Goal: Find specific page/section: Find specific page/section

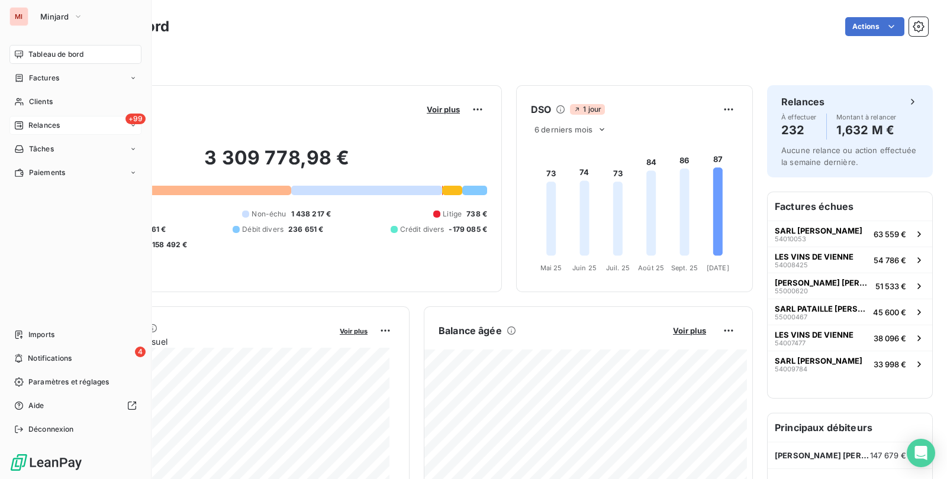
click at [46, 118] on div "+99 Relances" at bounding box center [75, 125] width 132 height 19
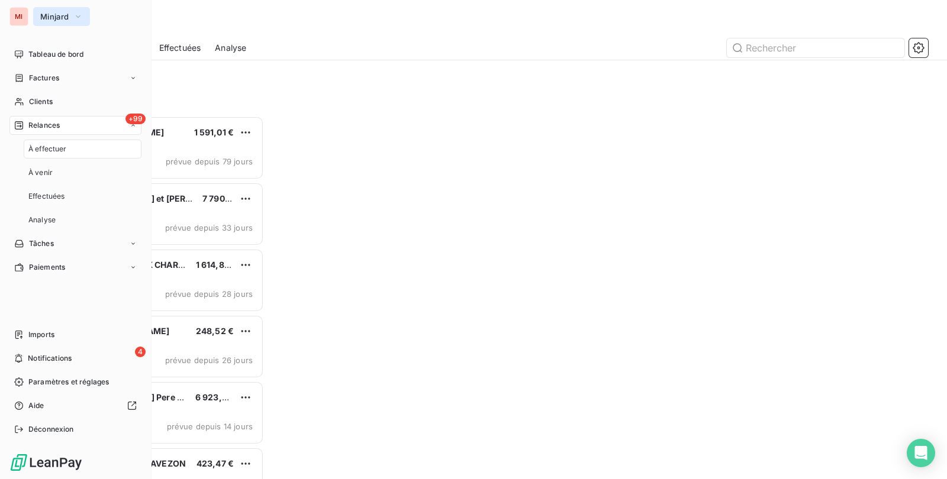
click at [78, 12] on icon "button" at bounding box center [77, 17] width 9 height 12
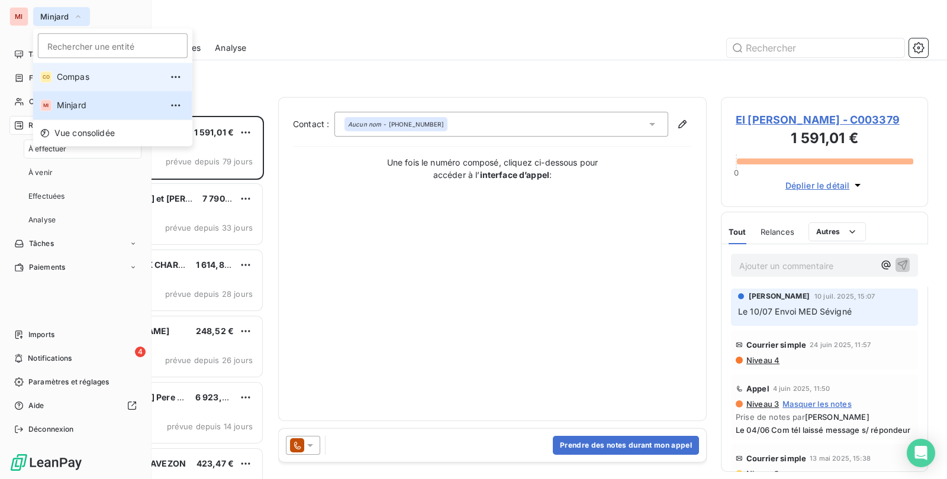
click at [82, 76] on span "Compas" at bounding box center [109, 77] width 105 height 12
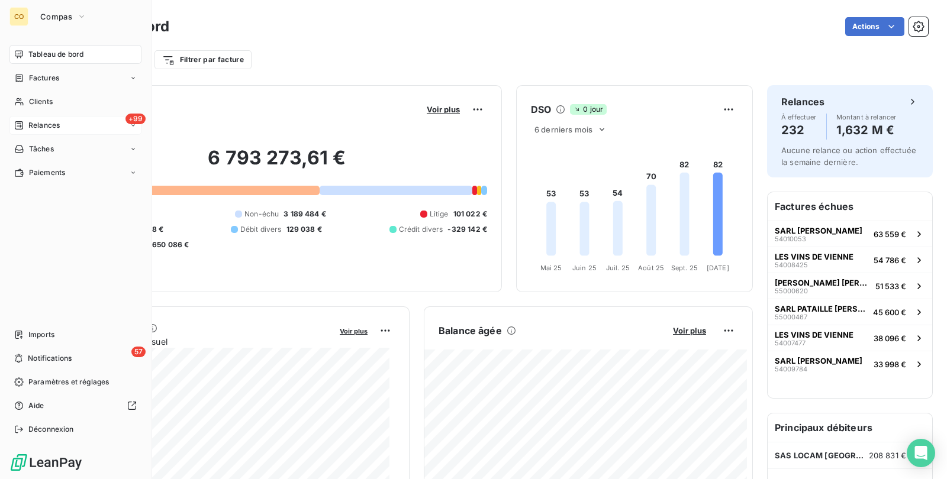
click at [73, 128] on div "+99 Relances" at bounding box center [75, 125] width 132 height 19
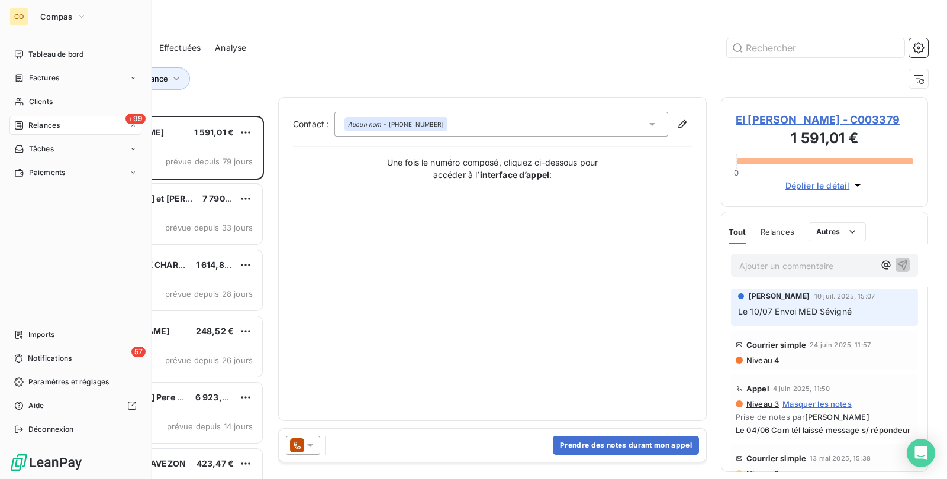
scroll to position [352, 195]
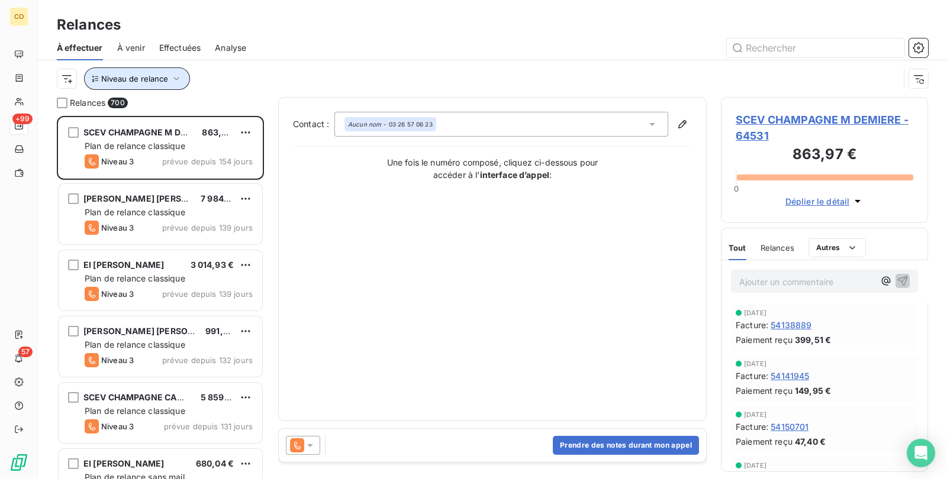
click at [175, 77] on icon "button" at bounding box center [176, 79] width 12 height 12
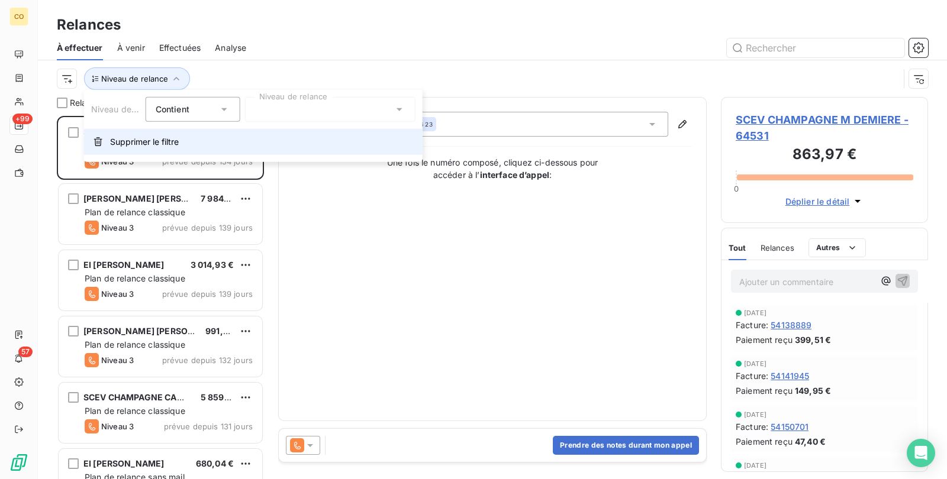
click at [150, 144] on span "Supprimer le filtre" at bounding box center [144, 142] width 69 height 12
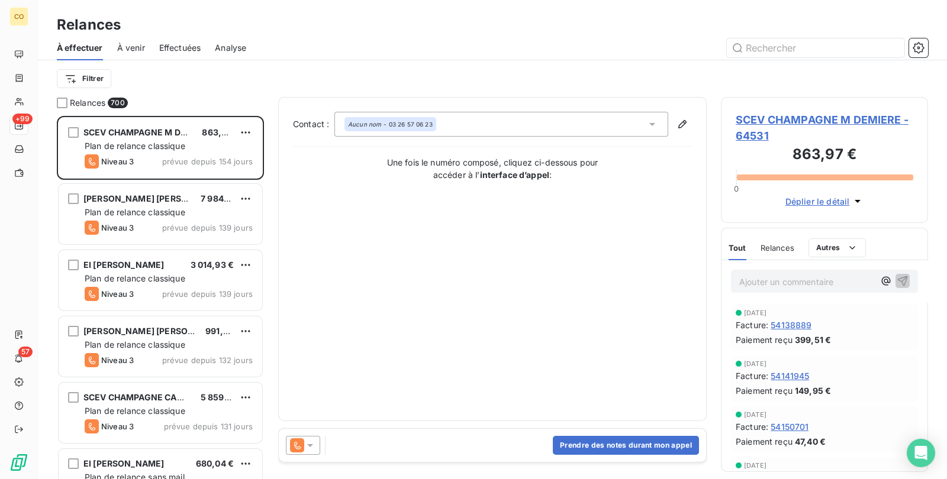
click at [335, 36] on div "À effectuer À venir Effectuées Analyse" at bounding box center [492, 48] width 909 height 25
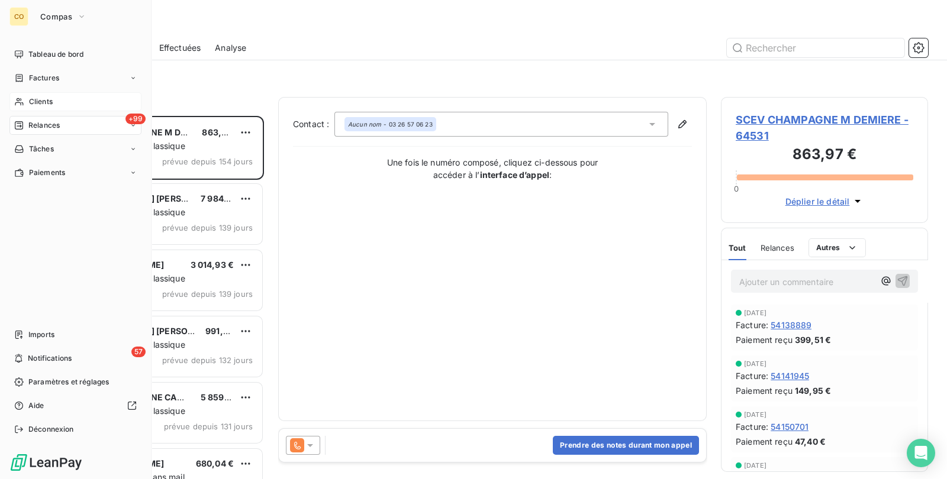
click at [44, 101] on span "Clients" at bounding box center [41, 101] width 24 height 11
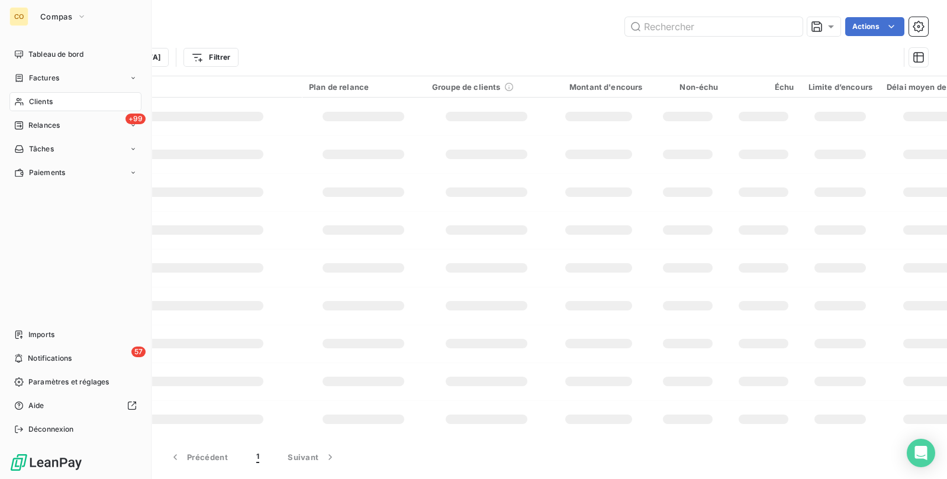
click at [28, 95] on div "Clients" at bounding box center [75, 101] width 132 height 19
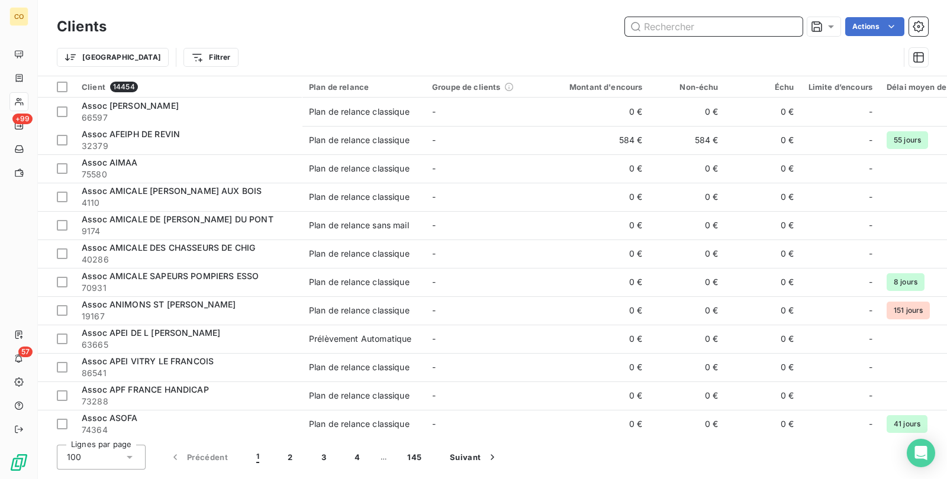
click at [669, 22] on input "text" at bounding box center [714, 26] width 178 height 19
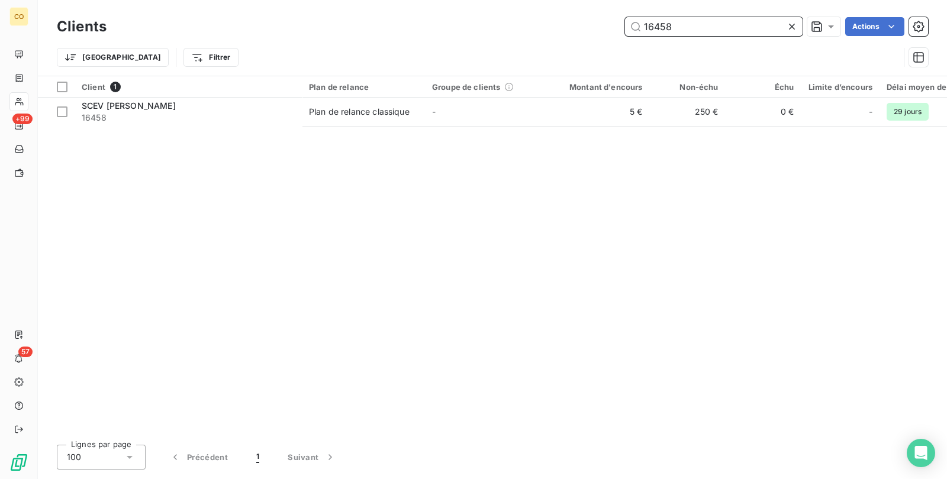
type input "16458"
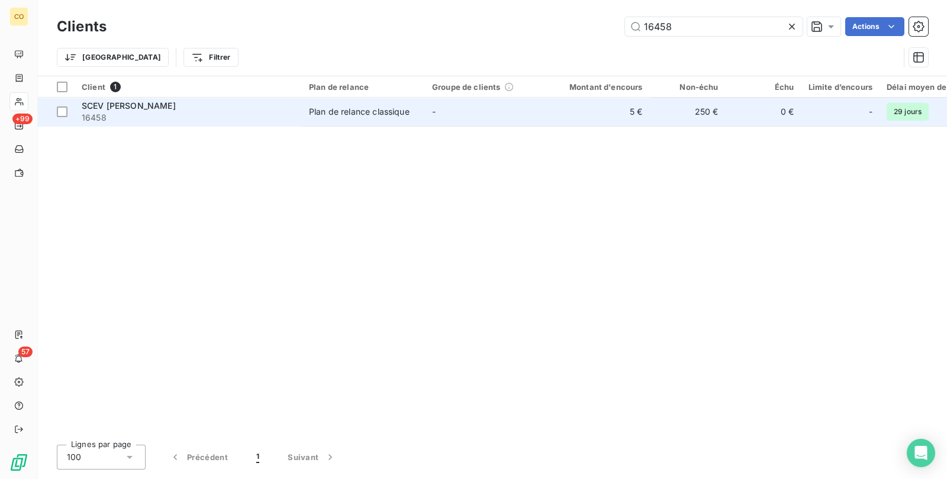
click at [453, 112] on td "-" at bounding box center [486, 112] width 123 height 28
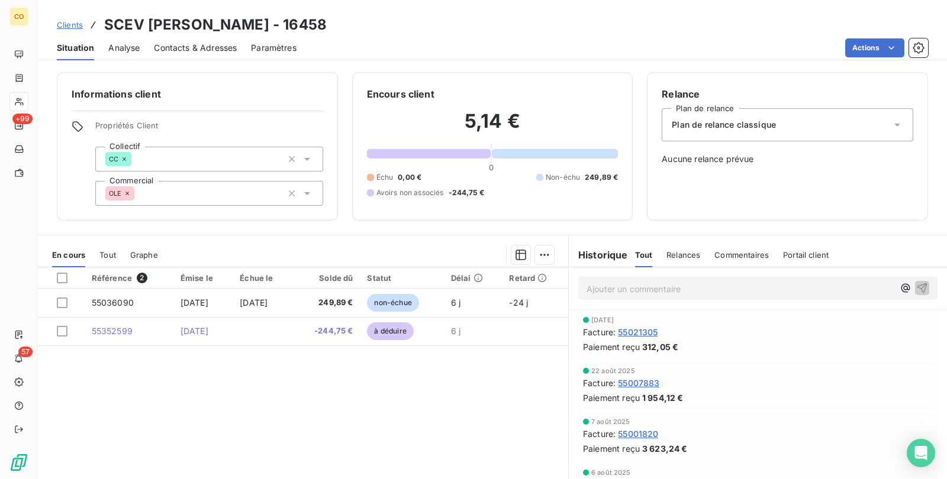
click at [108, 253] on span "Tout" at bounding box center [107, 254] width 17 height 9
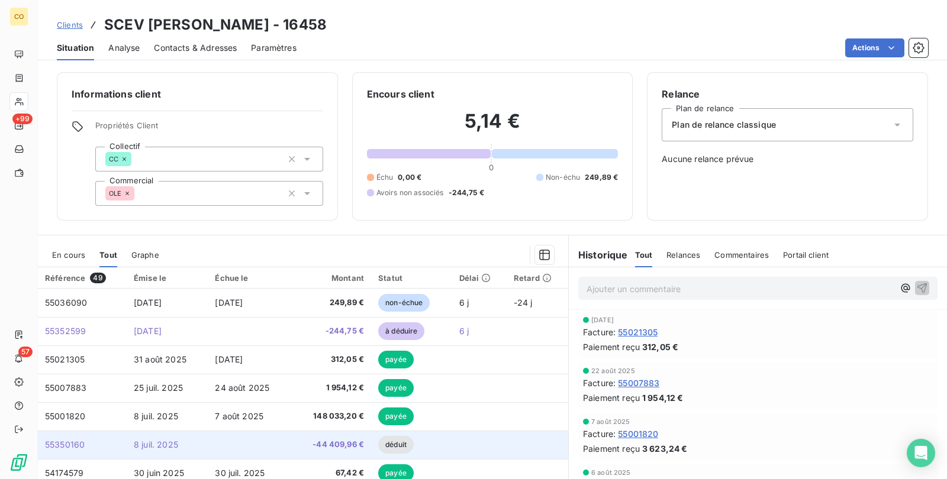
click at [329, 449] on span "-44 409,96 €" at bounding box center [331, 445] width 66 height 12
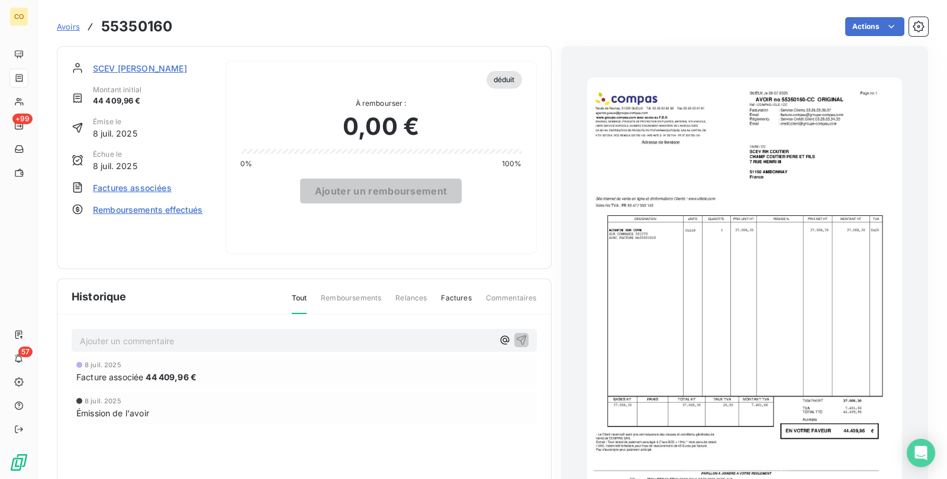
click at [751, 339] on img "button" at bounding box center [744, 300] width 315 height 445
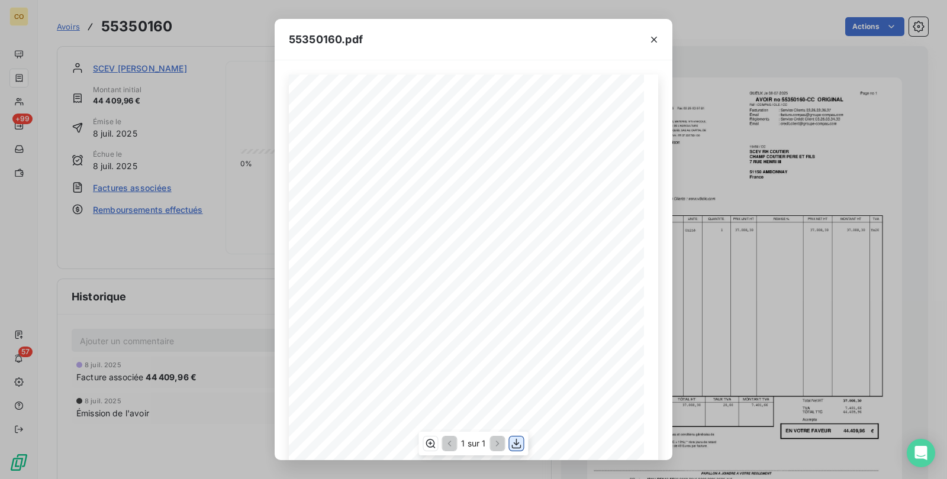
click at [518, 441] on icon "button" at bounding box center [517, 444] width 12 height 12
click at [652, 44] on icon "button" at bounding box center [654, 40] width 12 height 12
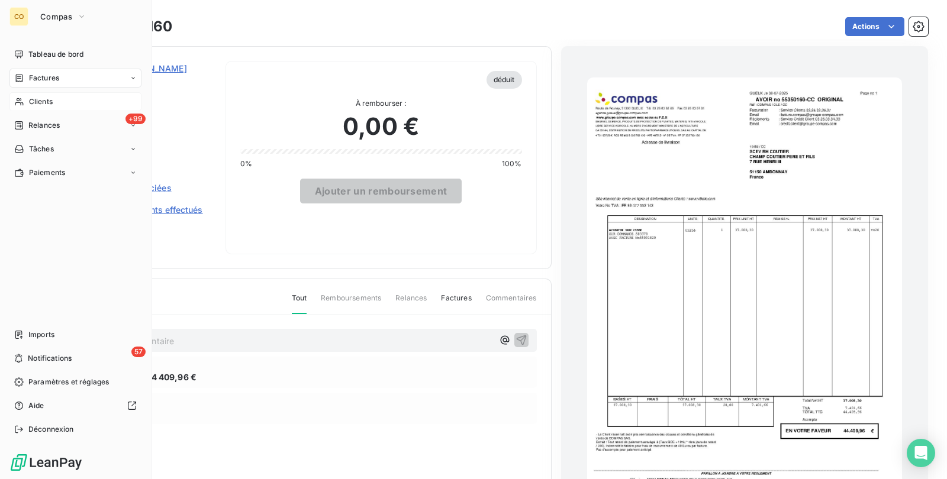
click at [57, 104] on div "Clients" at bounding box center [75, 101] width 132 height 19
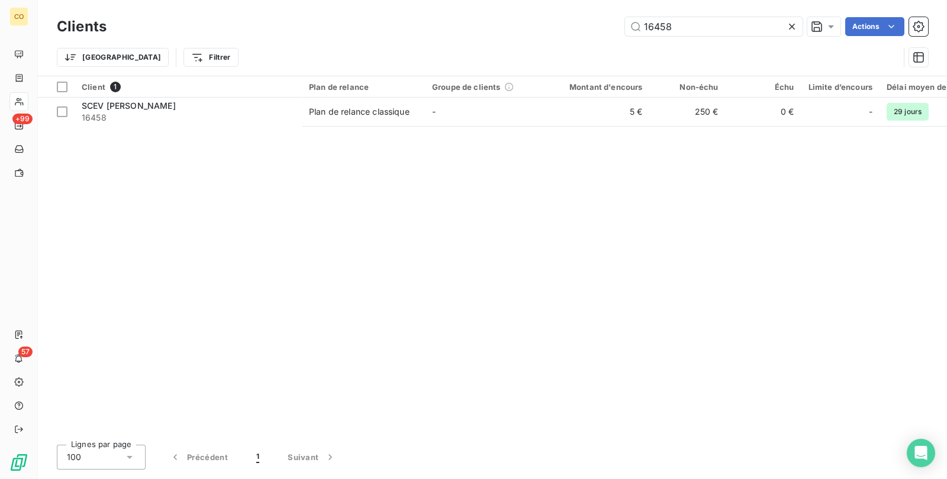
drag, startPoint x: 710, startPoint y: 19, endPoint x: 523, endPoint y: 22, distance: 187.7
click at [523, 22] on div "16458 Actions" at bounding box center [524, 26] width 807 height 19
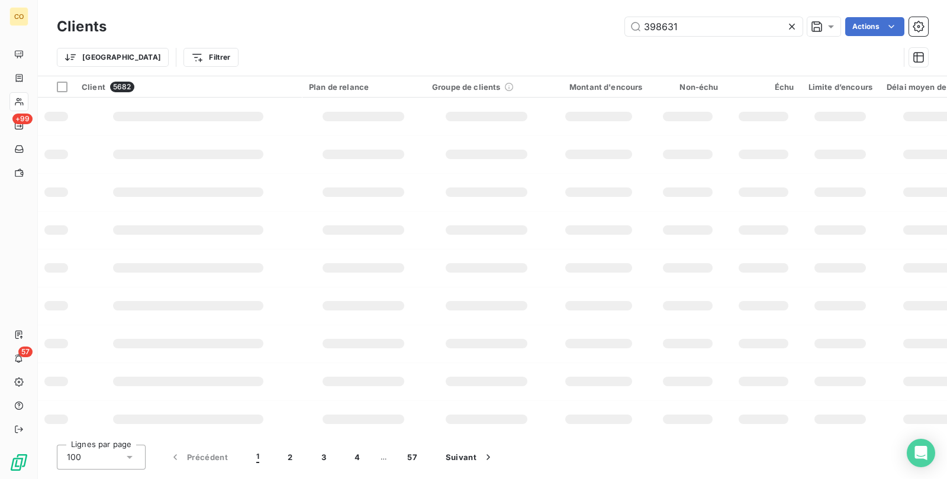
type input "398631"
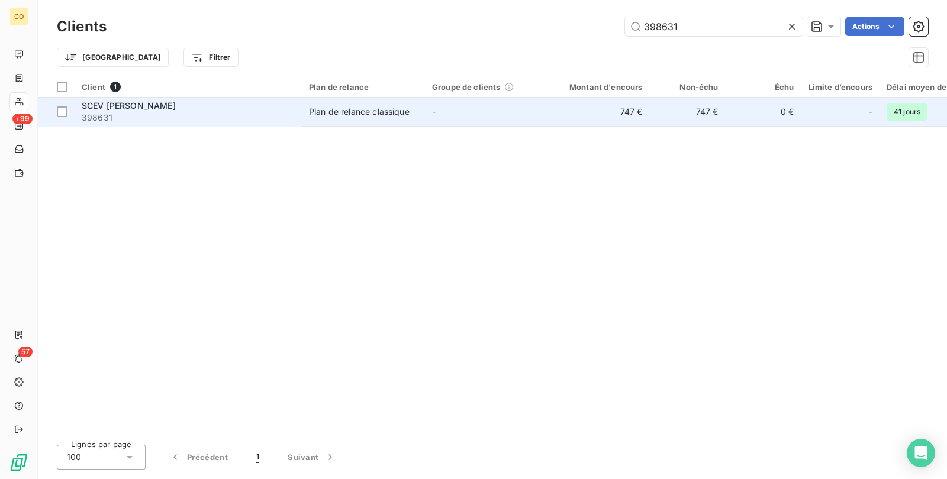
click at [231, 115] on span "398631" at bounding box center [188, 118] width 213 height 12
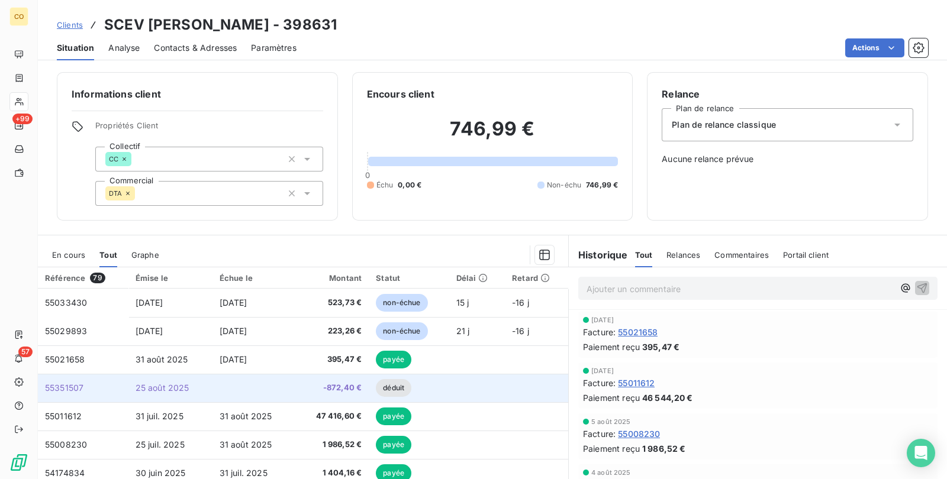
click at [317, 388] on span "-872,40 €" at bounding box center [332, 388] width 59 height 12
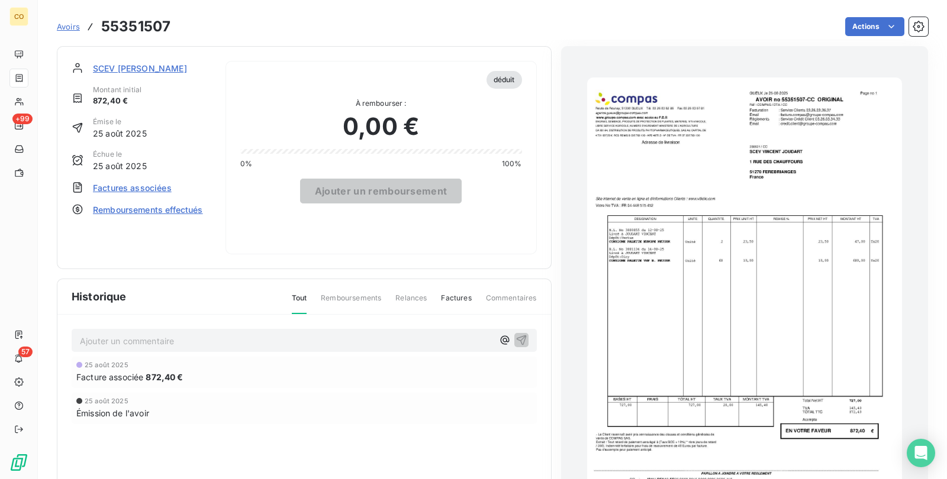
click at [729, 338] on img "button" at bounding box center [744, 300] width 315 height 445
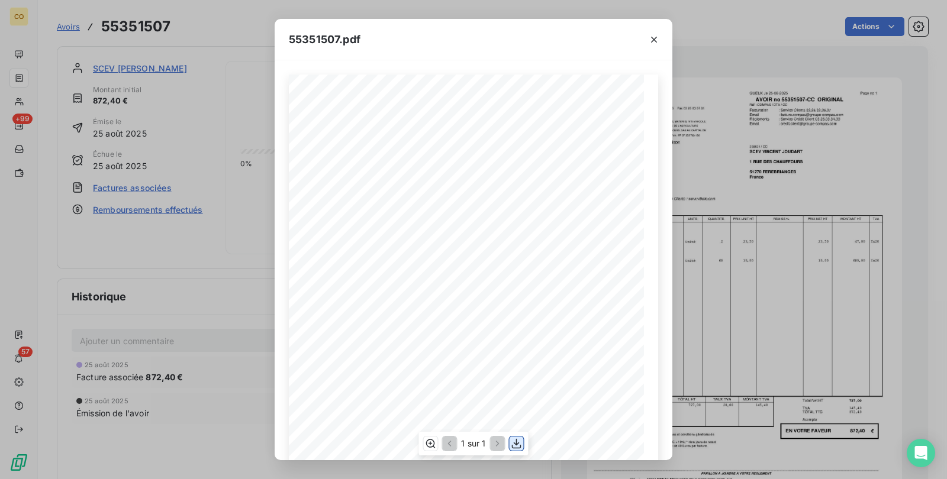
click at [512, 440] on icon "button" at bounding box center [517, 444] width 12 height 12
click at [524, 444] on div "1 sur 1" at bounding box center [474, 444] width 110 height 24
click at [520, 445] on icon "button" at bounding box center [516, 444] width 9 height 10
